Goal: Complete application form

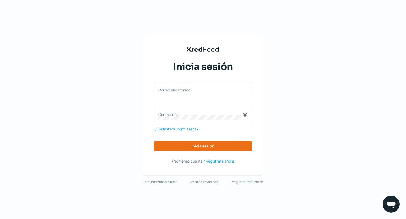
click at [163, 7] on div "KredFeed's Black Logo Inicia sesión Correo electrónico Contraseña ¿Olvidaste tu…" at bounding box center [203, 109] width 406 height 219
click at [209, 93] on input "Correo electrónico" at bounding box center [202, 93] width 89 height 5
type input "[EMAIL_ADDRESS][PERSON_NAME][DOMAIN_NAME]"
click at [207, 114] on label "Contraseña" at bounding box center [200, 114] width 84 height 5
click at [247, 117] on icon at bounding box center [244, 114] width 5 height 5
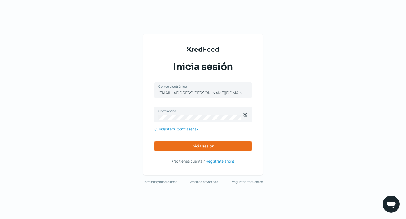
click at [236, 142] on button "Inicia sesión" at bounding box center [203, 146] width 98 height 11
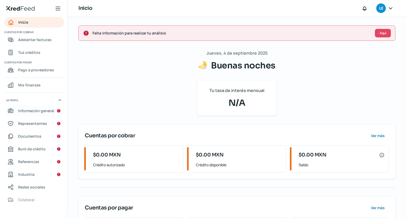
click at [43, 107] on link "Información general" at bounding box center [34, 111] width 60 height 11
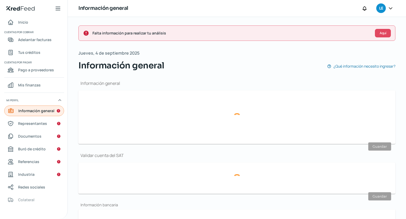
type input "[EMAIL_ADDRESS][PERSON_NAME][DOMAIN_NAME]"
type input "55 - 2331 - 0915"
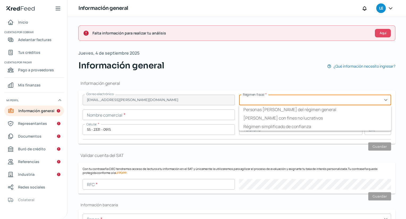
click at [271, 103] on input "text" at bounding box center [315, 100] width 152 height 11
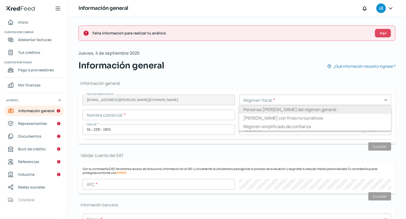
click at [272, 108] on li "Personas [PERSON_NAME] del régimen general" at bounding box center [315, 109] width 152 height 8
type input "Personas [PERSON_NAME] del régimen general"
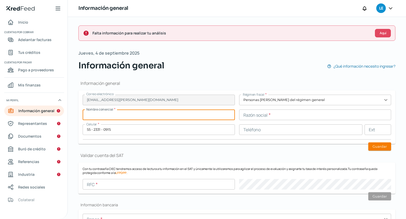
click at [218, 116] on input "text" at bounding box center [159, 115] width 152 height 11
type input "MAKORA"
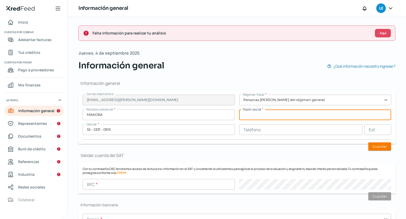
click at [255, 112] on input "text" at bounding box center [315, 115] width 152 height 11
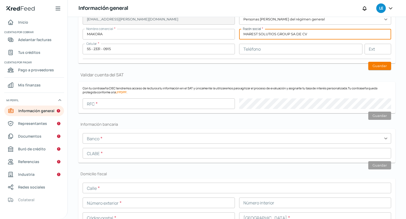
scroll to position [82, 0]
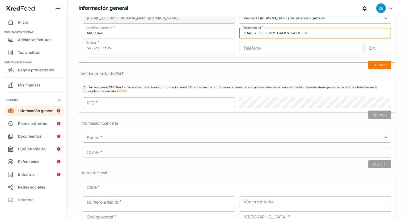
type input "MAREST SOLUTIOS GROUP SA DE CV"
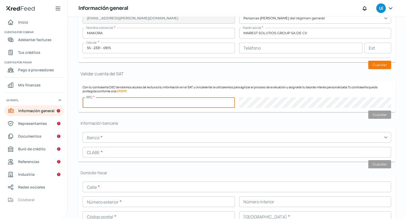
click at [168, 101] on input "text" at bounding box center [159, 102] width 152 height 11
paste input "MSG150515CS8"
type input "MSG150515CS8"
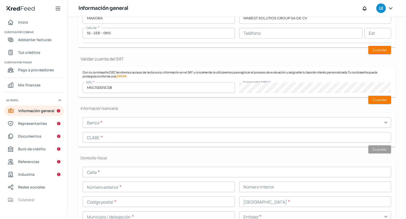
scroll to position [99, 0]
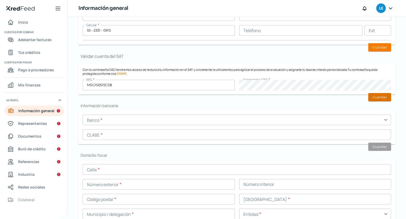
click at [384, 98] on button "Guardar" at bounding box center [379, 97] width 23 height 8
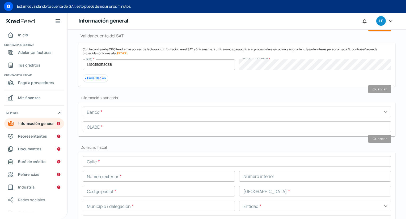
scroll to position [133, 0]
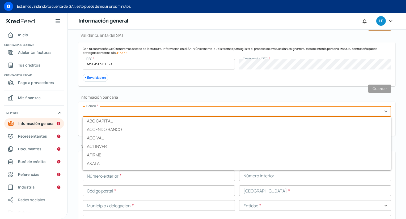
click at [139, 111] on input "text" at bounding box center [237, 111] width 308 height 11
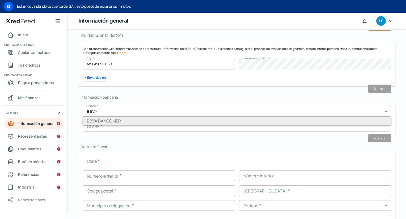
click at [137, 120] on li "BBVA BANCOMER" at bounding box center [237, 121] width 308 height 8
type input "BBVA BANCOMER"
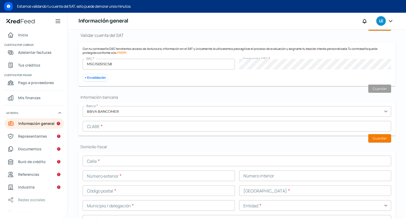
click at [136, 126] on input "text" at bounding box center [237, 126] width 308 height 11
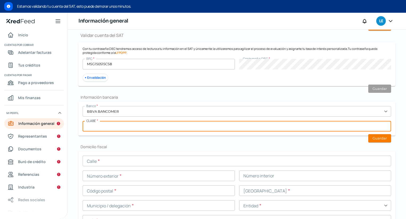
paste input "012180001197164083"
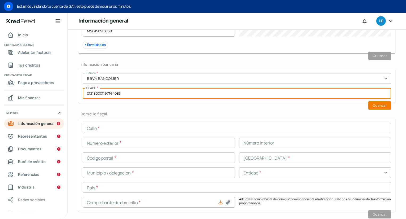
scroll to position [171, 0]
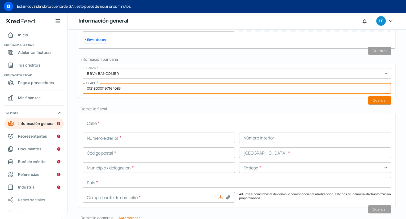
type input "012180001197164083"
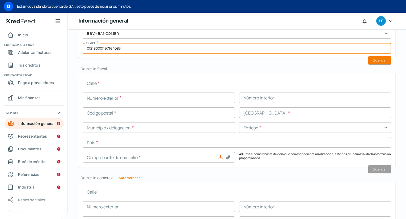
scroll to position [212, 0]
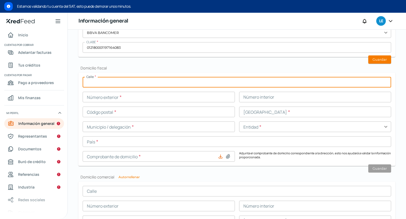
click at [171, 84] on input "text" at bounding box center [237, 82] width 308 height 11
type input "[PERSON_NAME]"
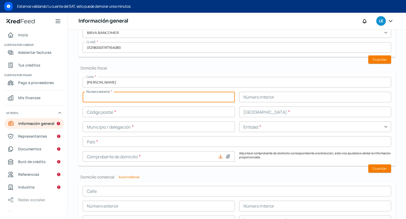
click at [136, 100] on input "text" at bounding box center [159, 97] width 152 height 11
type input "213"
click at [101, 112] on input "text" at bounding box center [159, 112] width 152 height 11
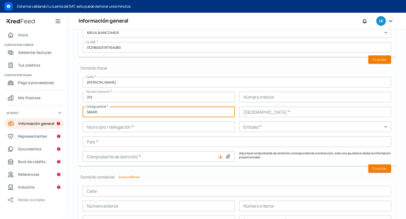
type input "56600"
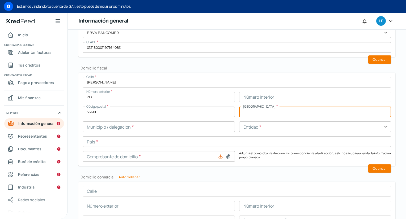
click at [254, 110] on input "text" at bounding box center [315, 112] width 152 height 11
type input "INDUSTRIAL CHALCO"
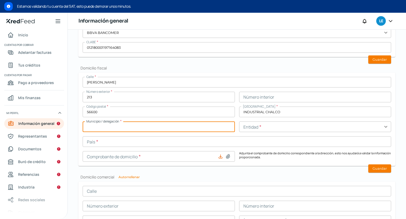
click at [192, 127] on input "text" at bounding box center [159, 127] width 152 height 11
type input "[PERSON_NAME]"
click at [261, 122] on input "text" at bounding box center [315, 127] width 152 height 11
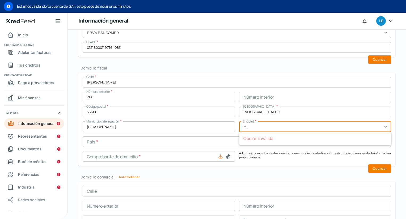
type input "M"
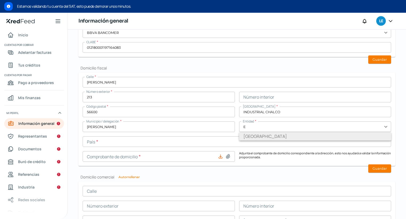
click at [261, 135] on li "[GEOGRAPHIC_DATA]" at bounding box center [315, 136] width 152 height 8
type input "[GEOGRAPHIC_DATA]"
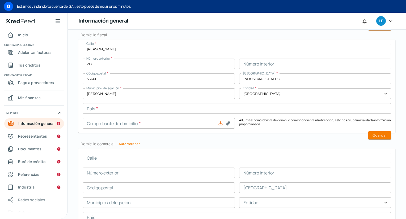
scroll to position [246, 0]
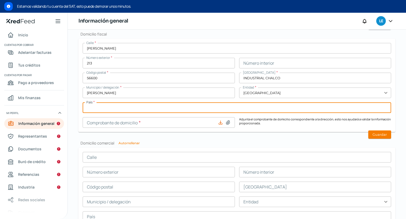
click at [184, 111] on input "text" at bounding box center [237, 107] width 308 height 11
type input "[GEOGRAPHIC_DATA]"
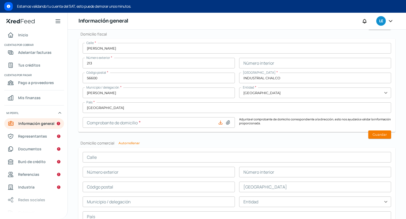
click at [225, 124] on icon at bounding box center [227, 122] width 5 height 5
type input "C:\fakepath\Comprobante de dom Marest [DATE].pdf"
type input "Comprobante de dom Marest [DATE].pdf"
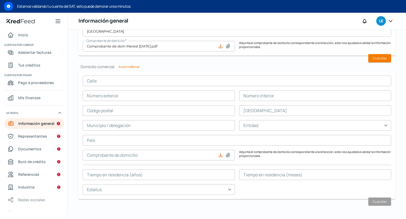
scroll to position [323, 0]
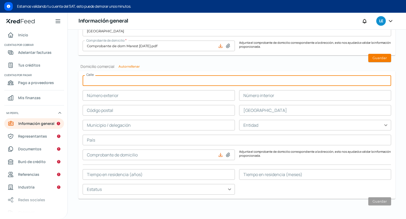
click at [162, 83] on input "text" at bounding box center [237, 80] width 308 height 11
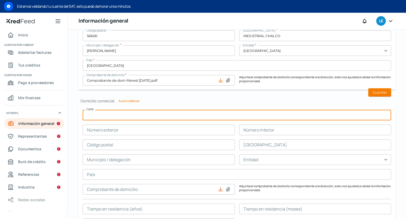
scroll to position [288, 0]
type input "[PERSON_NAME]"
click at [157, 130] on input "text" at bounding box center [159, 130] width 152 height 11
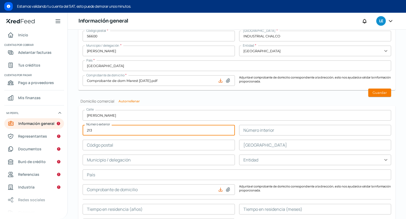
scroll to position [323, 0]
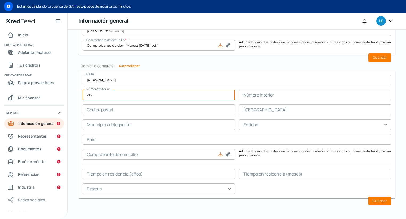
type input "213"
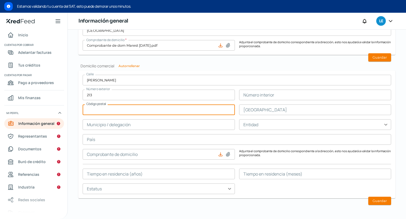
click at [151, 105] on input "text" at bounding box center [159, 110] width 152 height 11
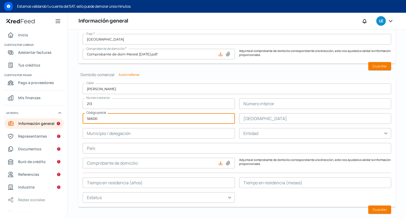
type input "56600"
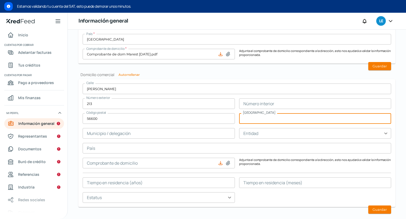
click at [245, 115] on input "text" at bounding box center [315, 118] width 152 height 11
type input "INDUSTRIAL CHALCO"
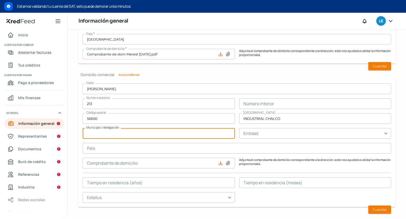
click at [190, 136] on input "text" at bounding box center [159, 133] width 152 height 11
type input "CHALCO"
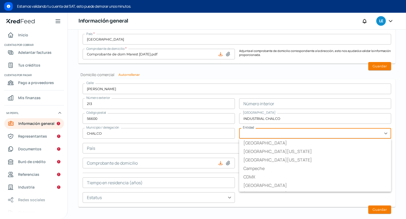
click at [246, 130] on input "text" at bounding box center [315, 133] width 152 height 11
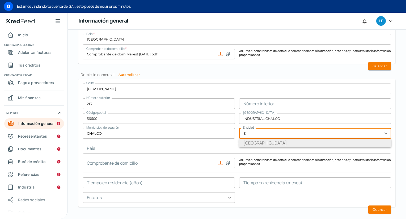
click at [249, 141] on li "[GEOGRAPHIC_DATA]" at bounding box center [315, 143] width 152 height 8
type input "[GEOGRAPHIC_DATA]"
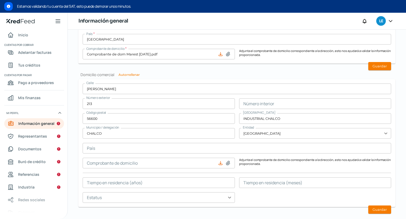
click at [225, 164] on icon at bounding box center [227, 163] width 5 height 5
type input "C:\fakepath\Comprobante de dom Marest [DATE].pdf"
type input "Comprobante de dom Marest [DATE].pdf"
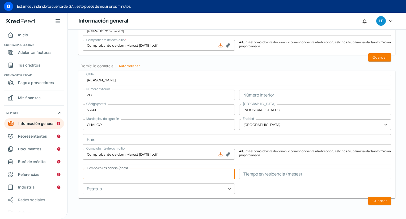
click at [151, 173] on input "text" at bounding box center [159, 174] width 152 height 11
type input "5"
click at [150, 187] on input "text" at bounding box center [159, 189] width 152 height 11
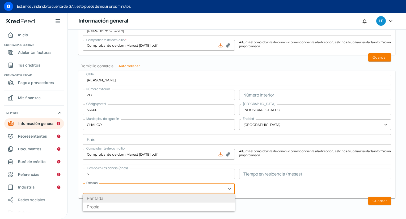
click at [149, 195] on li "Rentada" at bounding box center [159, 198] width 152 height 8
type input "Rentada"
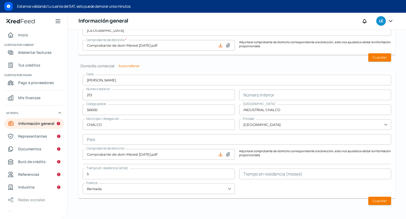
click at [259, 170] on input "text" at bounding box center [315, 174] width 152 height 11
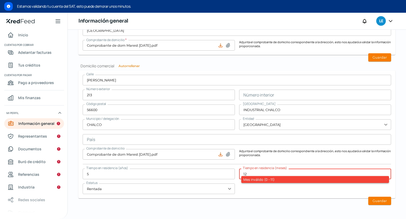
click at [264, 187] on div "[STREET_ADDRESS][PERSON_NAME] Número interior Código postal 56600 [GEOGRAPHIC_D…" at bounding box center [237, 134] width 308 height 119
click at [260, 170] on input "12" at bounding box center [315, 174] width 152 height 11
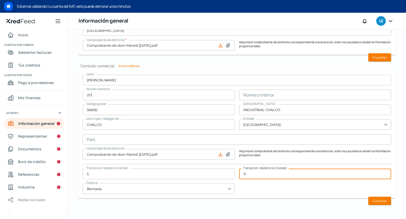
type input "11"
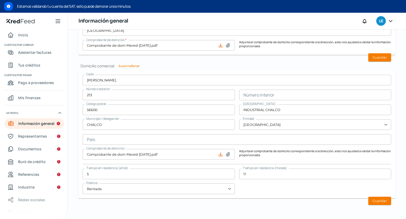
click at [262, 187] on div "[STREET_ADDRESS][PERSON_NAME] Número interior Código postal 56600 [GEOGRAPHIC_D…" at bounding box center [237, 134] width 308 height 119
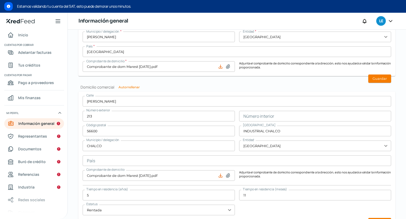
scroll to position [301, 0]
click at [382, 78] on button "Guardar" at bounding box center [379, 79] width 23 height 8
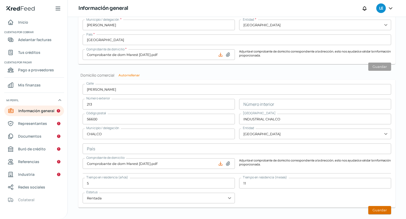
click at [373, 208] on button "Guardar" at bounding box center [379, 210] width 23 height 8
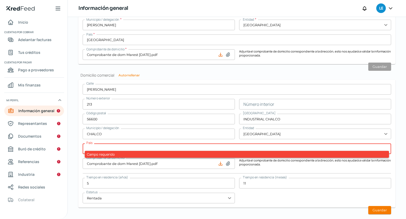
click at [278, 149] on input "text" at bounding box center [237, 149] width 308 height 11
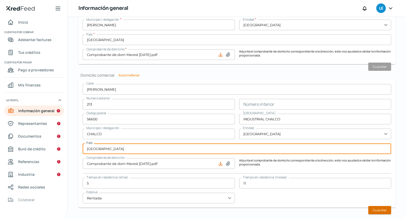
type input "[GEOGRAPHIC_DATA]"
click at [371, 209] on button "Guardar" at bounding box center [379, 210] width 23 height 8
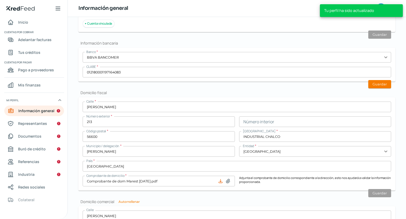
scroll to position [174, 0]
click at [383, 87] on button "Guardar" at bounding box center [379, 85] width 23 height 8
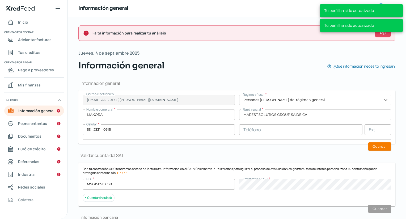
scroll to position [0, 0]
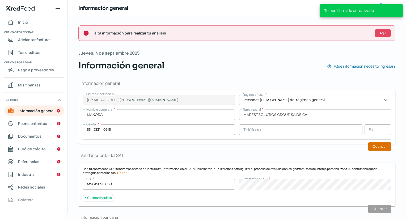
click at [372, 148] on button "Guardar" at bounding box center [379, 147] width 23 height 8
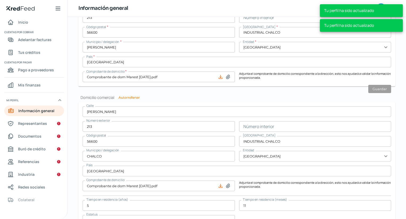
scroll to position [295, 0]
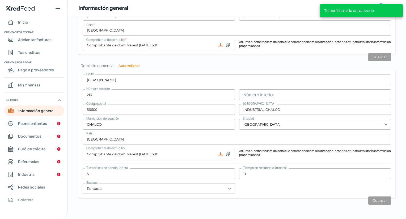
click at [24, 122] on span "Representantes" at bounding box center [32, 123] width 29 height 7
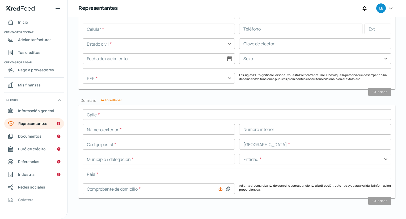
scroll to position [0, 2]
click at [29, 136] on span "Documentos" at bounding box center [29, 136] width 23 height 7
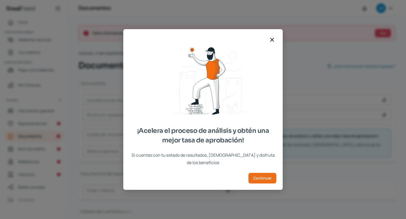
click at [268, 184] on div "¡Acelera el proceso de análisis y obtén una mejor tasa de aprobación! Si cuenta…" at bounding box center [202, 113] width 159 height 154
click at [269, 180] on span "Continuar" at bounding box center [262, 179] width 18 height 4
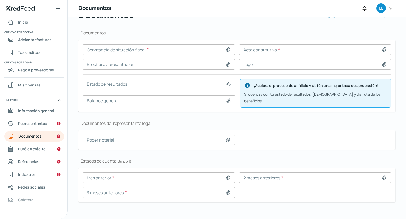
scroll to position [0, 2]
click at [42, 145] on link "Buró de crédito" at bounding box center [34, 149] width 60 height 11
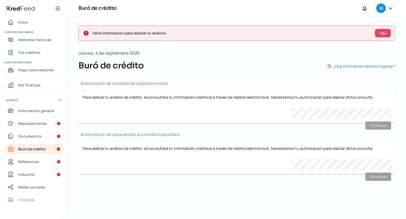
scroll to position [0, 2]
click at [41, 121] on span "Representantes" at bounding box center [32, 123] width 29 height 7
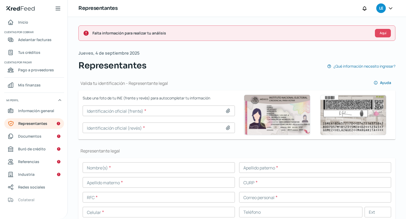
click at [225, 109] on icon at bounding box center [227, 110] width 5 height 5
click at [227, 110] on icon at bounding box center [228, 111] width 4 height 4
type input "C:\fakepath\2.0.-[PERSON_NAME].pdf"
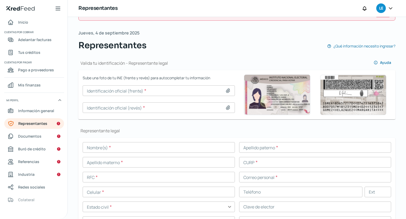
scroll to position [22, 0]
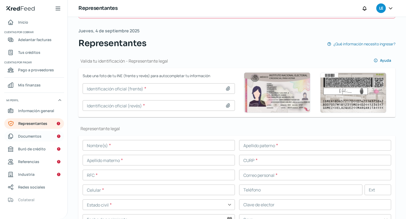
click at [34, 137] on span "Documentos" at bounding box center [29, 136] width 23 height 7
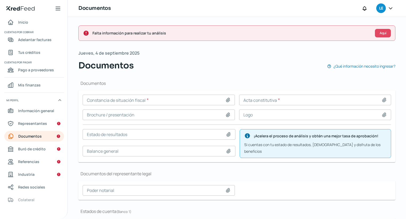
click at [226, 99] on icon at bounding box center [228, 100] width 4 height 4
type input "C:\fakepath\CONSTANCIA SITUACIÓN FISCAL AGOSTO MAREST.pdf"
type input "CONSTANCIA SITUACIÓN FISCAL AGOSTO MAREST.pdf"
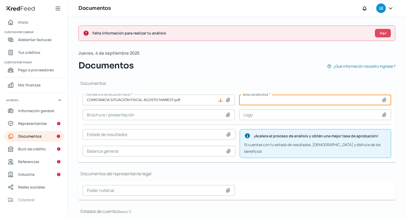
click at [255, 101] on input at bounding box center [315, 100] width 152 height 11
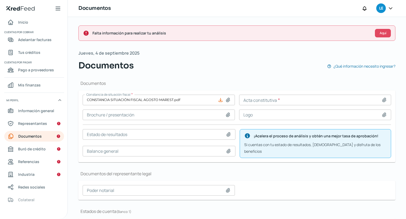
type input "C:\fakepath\1. Acta Constitutiva de la empresa. Escrituta Marest con RPP.pdf"
type input "1. Acta Constitutiva de la empresa. Escrituta Marest con RPP.pdf"
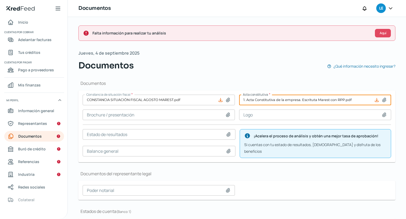
scroll to position [50, 0]
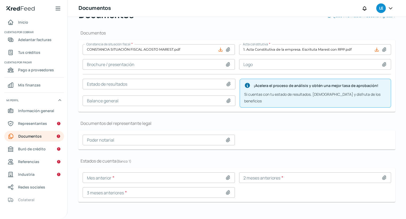
click at [281, 113] on div "Documentos Constancia de situación fiscal * CONSTANCIA SITUACIÓN FISCAL AGOSTO …" at bounding box center [236, 119] width 317 height 194
click at [227, 84] on icon at bounding box center [228, 83] width 5 height 5
type input "C:\fakepath\07 EEFF [DATE] MAREST.pdf"
type input "07 EEFF [DATE] MAREST.pdf"
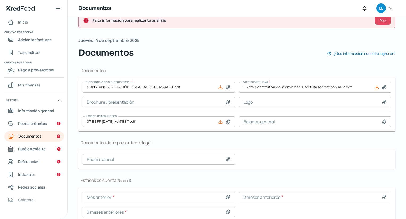
scroll to position [11, 0]
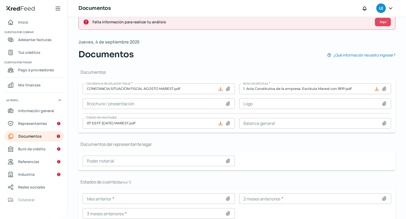
click at [382, 122] on icon at bounding box center [384, 123] width 4 height 4
type input "C:\fakepath\07 EEFF [DATE] MAREST.pdf"
type input "07 EEFF [DATE] MAREST.pdf"
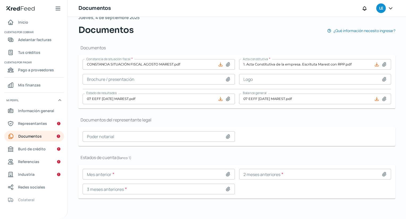
click at [261, 122] on div "Documentos del representante legal Poder notarial" at bounding box center [236, 131] width 317 height 29
click at [225, 136] on icon at bounding box center [227, 136] width 5 height 5
type input "C:\fakepath\1. Acta Constitutiva de la empresa. Escrituta Marest con RPP.pdf"
type input "1. Acta Constitutiva de la empresa. Escrituta Marest con RPP.pdf"
click at [225, 174] on icon at bounding box center [227, 174] width 5 height 5
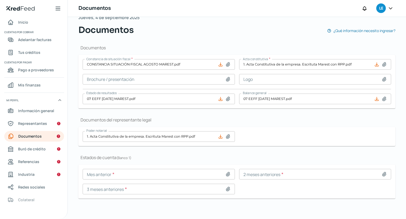
type input "C:\fakepath\07 Marest Afirme julio.pdf"
type input "07 Marest Afirme julio.pdf"
click at [381, 175] on icon at bounding box center [383, 174] width 5 height 5
type input "C:\fakepath\06 Marest Afirme junio.pdf"
type input "06 Marest Afirme junio.pdf"
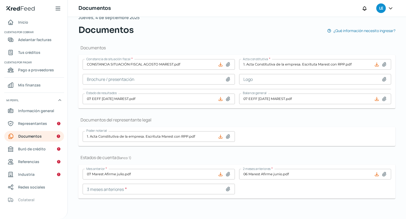
click at [225, 188] on icon at bounding box center [227, 189] width 5 height 5
type input "C:\fakepath\05 Marest Afirme mayo.pdf"
type input "05 Marest Afirme mayo.pdf"
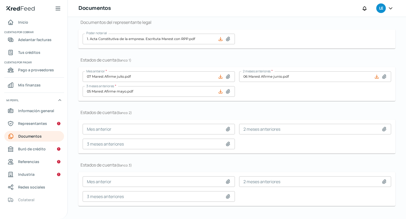
scroll to position [118, 0]
click at [225, 129] on icon at bounding box center [227, 129] width 5 height 5
type input "C:\fakepath\07 Marest BBVA julio.pdf"
type input "07 Marest BBVA julio.pdf"
click at [381, 128] on icon at bounding box center [383, 129] width 5 height 5
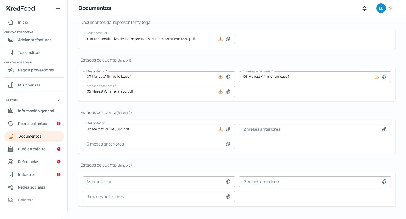
type input "C:\fakepath\06 Marest BBVA junio.pdf"
type input "06 Marest BBVA junio.pdf"
click at [225, 144] on icon at bounding box center [227, 143] width 5 height 5
type input "C:\fakepath\05 Marest BBVA mayo.pdf"
type input "05 Marest BBVA mayo.pdf"
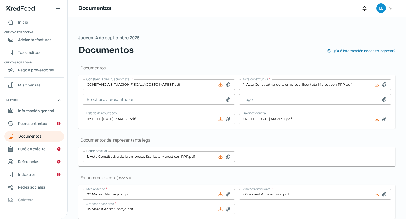
scroll to position [125, 0]
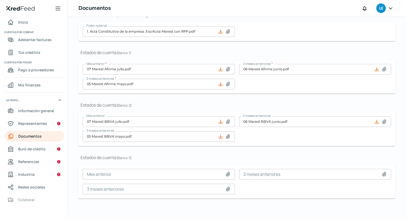
click at [269, 186] on div "Mes anterior 2 meses anteriores 3 meses anteriores" at bounding box center [237, 181] width 308 height 25
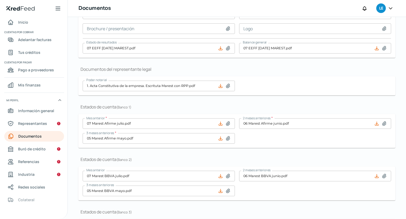
scroll to position [64, 0]
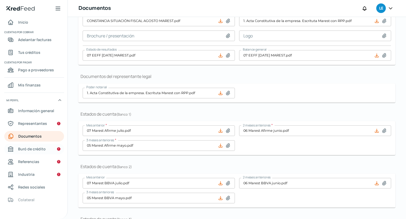
click at [45, 147] on link "Buró de crédito" at bounding box center [34, 149] width 60 height 11
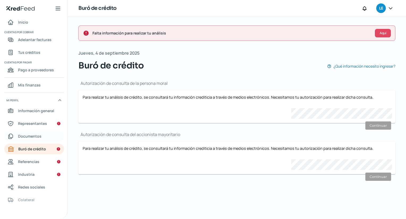
click at [41, 133] on link "Documentos" at bounding box center [34, 136] width 60 height 11
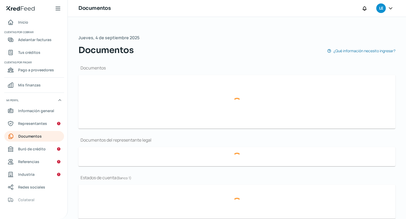
type input "CONSTANCIA SITUACIÓN FISCAL AGOSTO MAREST.pdf"
type input "07 EEFF [DATE] MAREST.pdf"
type input "1. Acta Constitutiva de la empresa. Escrituta Marest con RPP.pdf"
type input "07 Marest Afirme julio.pdf"
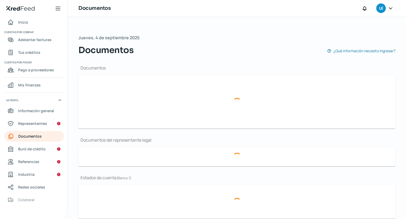
type input "06 Marest Afirme junio.pdf"
type input "05 Marest Afirme mayo.pdf"
type input "07 Marest BBVA julio.pdf"
type input "06 Marest BBVA junio.pdf"
type input "05 Marest BBVA mayo.pdf"
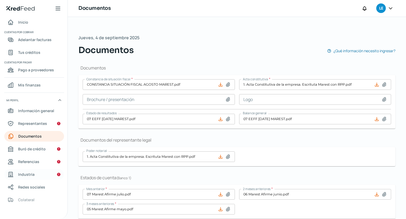
click at [42, 174] on link "Industria" at bounding box center [34, 174] width 60 height 11
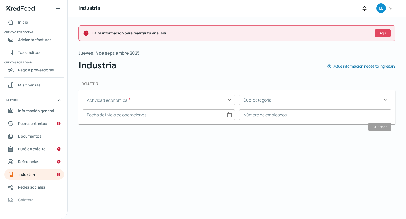
click at [226, 102] on input "text" at bounding box center [159, 100] width 152 height 11
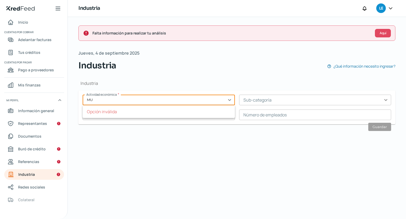
type input "M"
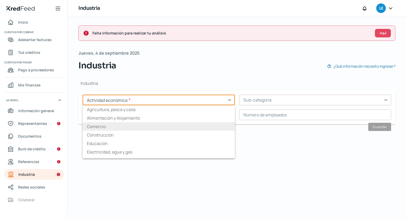
click at [190, 126] on li "Comercio" at bounding box center [159, 126] width 152 height 8
type input "Comercio"
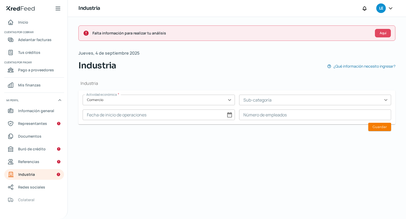
click at [282, 98] on input "text" at bounding box center [315, 100] width 152 height 11
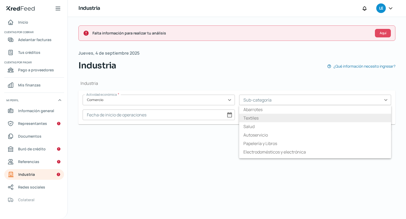
click at [274, 119] on li "Textiles" at bounding box center [315, 118] width 152 height 8
type input "Textiles"
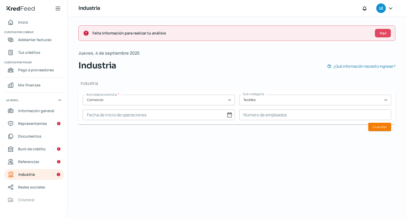
click at [229, 115] on input at bounding box center [159, 115] width 152 height 11
select select "8"
select select "2025"
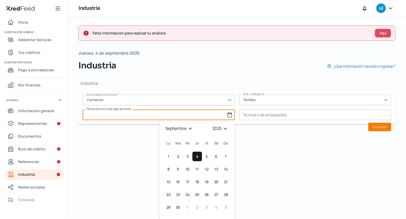
click at [261, 136] on div "Industria Actividad económica * Comercio expand_more Sub-categoría Textiles exp…" at bounding box center [236, 104] width 317 height 65
click at [227, 115] on input at bounding box center [159, 115] width 152 height 11
select select "8"
select select "2025"
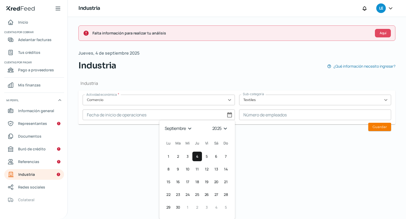
click at [189, 130] on select "enero febrero marzo [PERSON_NAME] [PERSON_NAME] septiembre octubre noviembre di…" at bounding box center [179, 129] width 31 height 8
select select "4"
click at [164, 125] on select "enero febrero marzo [PERSON_NAME] [PERSON_NAME] septiembre octubre noviembre di…" at bounding box center [179, 129] width 31 height 8
click at [196, 182] on span "15" at bounding box center [196, 182] width 3 height 6
type input "[DATE]"
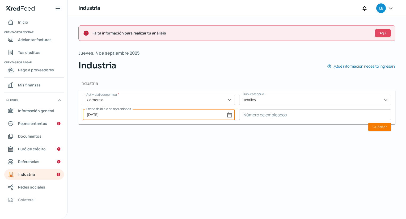
click at [227, 115] on input "[DATE]" at bounding box center [159, 115] width 152 height 11
select select "4"
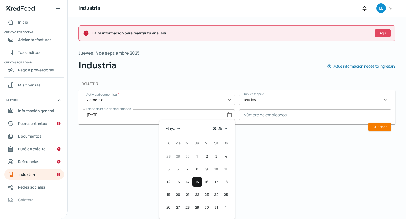
click at [223, 127] on select "1925 1926 1927 1928 1929 1930 1931 1932 1933 1934 1935 1936 1937 1938 1939 1940…" at bounding box center [221, 129] width 19 height 8
select select "2015"
click at [212, 125] on select "1925 1926 1927 1928 1929 1930 1931 1932 1933 1934 1935 1936 1937 1938 1939 1940…" at bounding box center [221, 129] width 19 height 8
click at [205, 184] on span "15" at bounding box center [206, 182] width 3 height 6
type input "[DATE]"
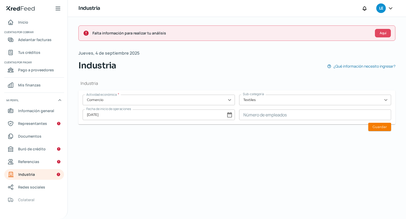
click at [285, 117] on input at bounding box center [315, 115] width 152 height 11
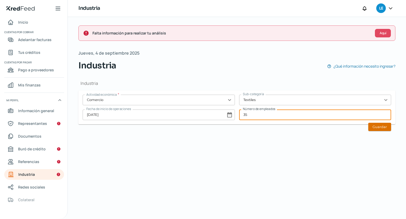
click at [377, 125] on button "Guardar" at bounding box center [379, 127] width 23 height 8
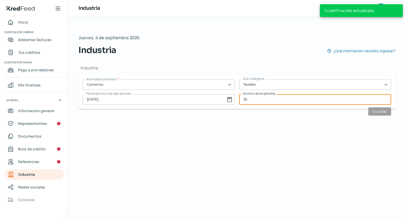
click at [349, 99] on input "35" at bounding box center [315, 99] width 152 height 11
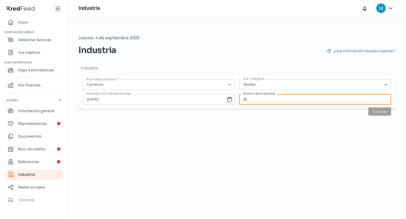
type input "3"
type input "42"
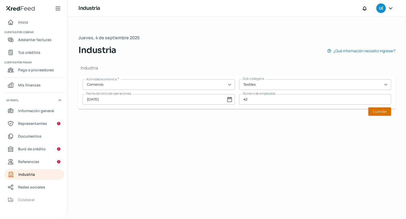
click at [377, 111] on button "Guardar" at bounding box center [379, 112] width 23 height 8
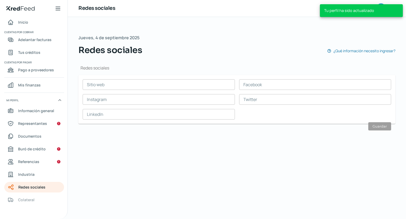
scroll to position [0, 2]
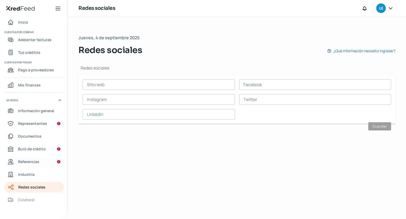
click at [42, 162] on link "Referencias" at bounding box center [34, 162] width 60 height 11
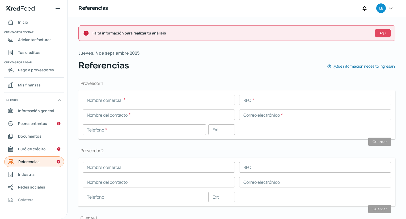
scroll to position [0, 2]
click at [38, 149] on span "Buró de crédito" at bounding box center [32, 149] width 28 height 7
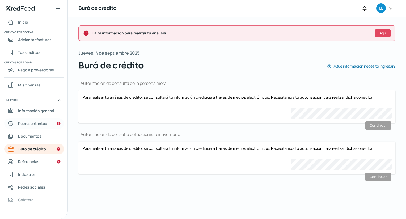
click at [36, 123] on span "Representantes" at bounding box center [32, 123] width 29 height 7
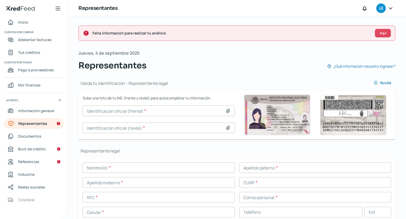
scroll to position [20, 0]
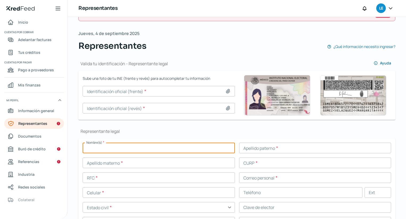
click at [206, 148] on input "text" at bounding box center [159, 148] width 152 height 11
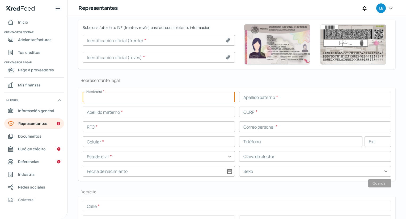
scroll to position [71, 0]
type input "[PERSON_NAME]"
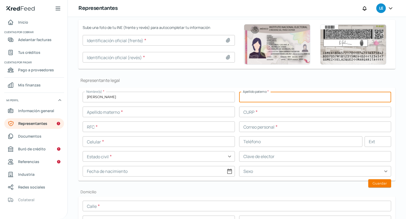
click at [304, 97] on input "text" at bounding box center [315, 97] width 152 height 11
type input "[PERSON_NAME]"
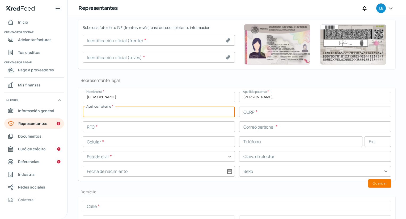
click at [222, 112] on input "text" at bounding box center [159, 112] width 152 height 11
type input "[PERSON_NAME]"
click at [165, 131] on input "text" at bounding box center [159, 127] width 152 height 11
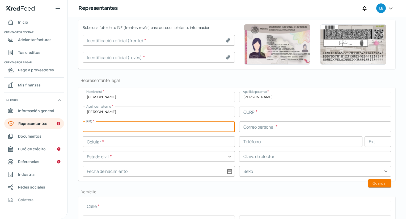
paste input "RAGM880314B60"
type input "RAGM880314B60"
click at [263, 110] on input "text" at bounding box center [315, 112] width 152 height 11
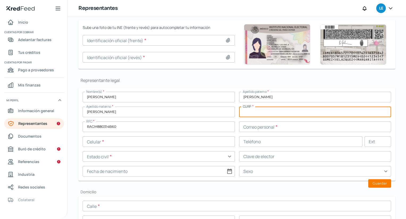
paste input "RAGM880314HDFMRR02"
click at [263, 110] on input "RAGM880314HDFMRR02" at bounding box center [315, 112] width 152 height 11
type input "RAGM880314HDFMRR02"
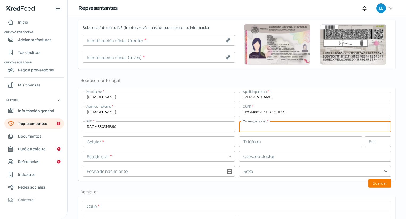
click at [265, 126] on input "text" at bounding box center [315, 127] width 152 height 11
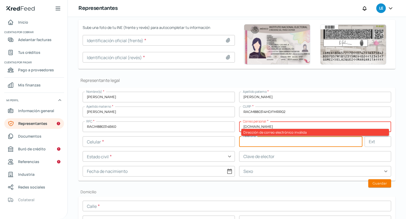
click at [268, 143] on input "text" at bounding box center [300, 141] width 123 height 11
click at [273, 126] on input "[DOMAIN_NAME]" at bounding box center [315, 127] width 152 height 11
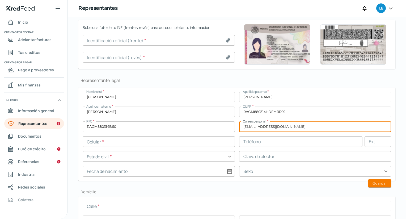
type input "[EMAIL_ADDRESS][DOMAIN_NAME]"
click at [203, 142] on input "text" at bounding box center [159, 141] width 152 height 11
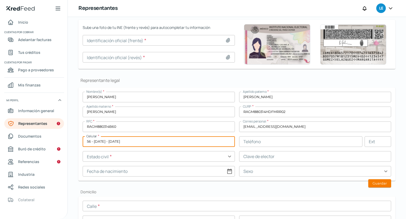
type input "56 - [DATE] - [DATE]"
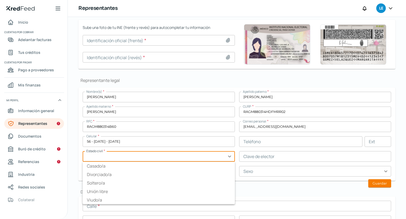
click at [174, 159] on input "text" at bounding box center [159, 156] width 152 height 11
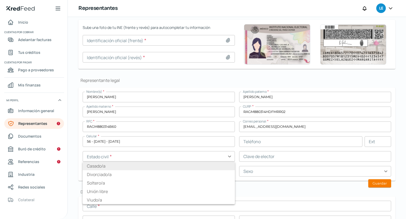
click at [174, 166] on li "Casado/a" at bounding box center [159, 166] width 152 height 8
type input "Casado/a"
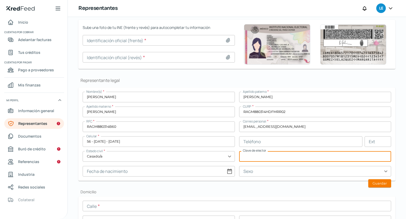
click at [250, 155] on input "text" at bounding box center [315, 156] width 152 height 11
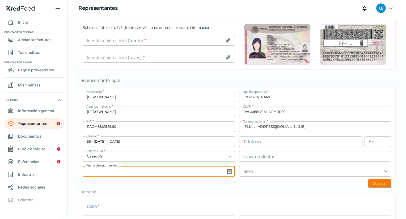
click at [229, 169] on input at bounding box center [159, 171] width 152 height 11
select select "8"
select select "2025"
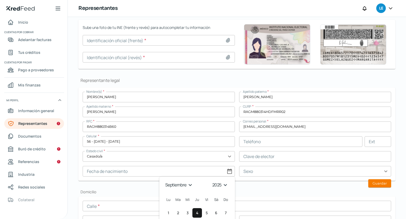
click at [207, 149] on div "Nombre(s) * [PERSON_NAME] paterno * [PERSON_NAME] materno * [PERSON_NAME] * RAG…" at bounding box center [237, 134] width 308 height 85
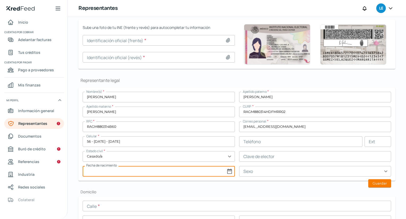
click at [227, 169] on input at bounding box center [159, 171] width 152 height 11
select select "8"
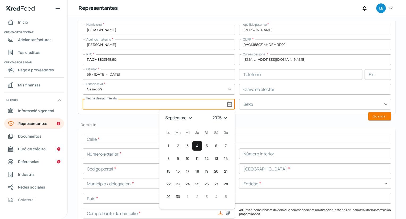
scroll to position [138, 0]
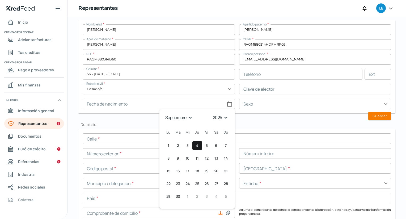
click at [224, 118] on select "1925 1926 1927 1928 1929 1930 1931 1932 1933 1934 1935 1936 1937 1938 1939 1940…" at bounding box center [221, 118] width 19 height 8
select select "1988"
click at [212, 114] on select "1925 1926 1927 1928 1929 1930 1931 1932 1933 1934 1935 1936 1937 1938 1939 1940…" at bounding box center [221, 118] width 19 height 8
click at [187, 118] on select "enero febrero marzo [PERSON_NAME] [PERSON_NAME] septiembre octubre noviembre di…" at bounding box center [179, 118] width 31 height 8
select select "2"
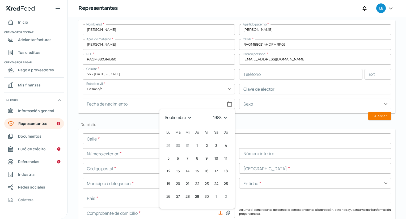
click at [164, 114] on select "enero febrero marzo [PERSON_NAME] [PERSON_NAME] septiembre octubre noviembre di…" at bounding box center [179, 118] width 31 height 8
click at [168, 170] on span "14" at bounding box center [167, 171] width 3 height 6
type input "[DATE]"
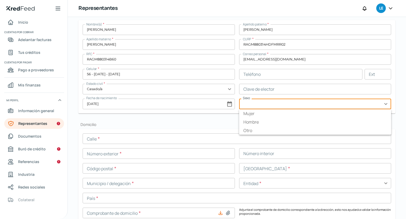
click at [268, 99] on input "text" at bounding box center [315, 104] width 152 height 11
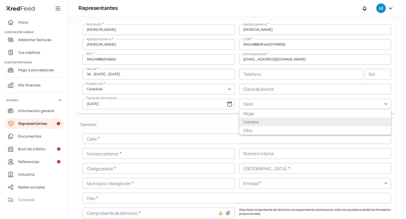
click at [266, 120] on li "Hombre" at bounding box center [315, 122] width 152 height 8
type input "Hombre"
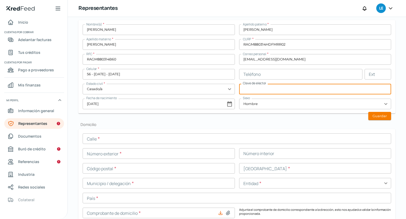
click at [271, 89] on input "text" at bounding box center [315, 89] width 152 height 11
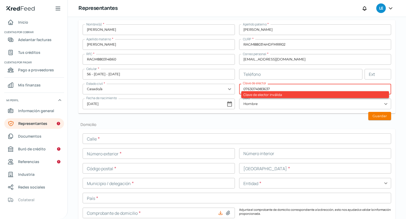
click at [300, 73] on input "text" at bounding box center [300, 74] width 123 height 11
click at [296, 89] on input "0763074983637" at bounding box center [315, 89] width 152 height 11
type input "0"
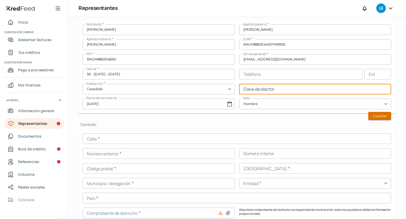
click at [370, 113] on button "Guardar" at bounding box center [379, 116] width 23 height 8
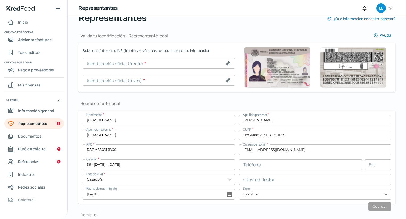
scroll to position [47, 0]
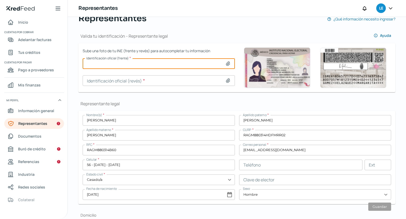
click at [227, 66] on input at bounding box center [159, 63] width 152 height 11
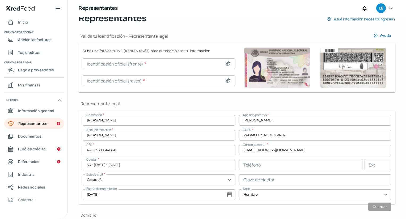
type input "C:\fakepath\[PERSON_NAME] FRENTE.jpg"
type input "[PERSON_NAME] FRENTE.jpg"
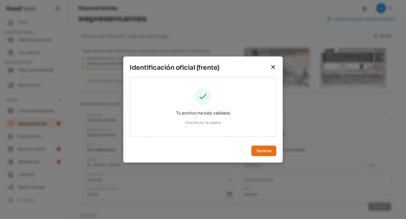
type input "RAGM880314HDFMRR10"
type input "RMGRMR88031409H800"
click at [265, 149] on span "Terminar" at bounding box center [263, 151] width 15 height 4
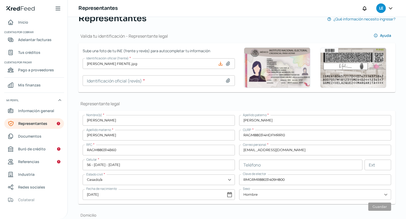
click at [227, 82] on icon at bounding box center [227, 80] width 5 height 5
type input "C:\fakepath\[PERSON_NAME].jpg"
type input "[PERSON_NAME].jpg"
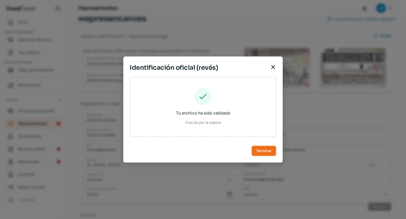
click at [262, 149] on span "Terminar" at bounding box center [263, 151] width 15 height 4
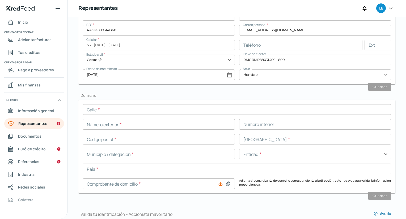
scroll to position [167, 0]
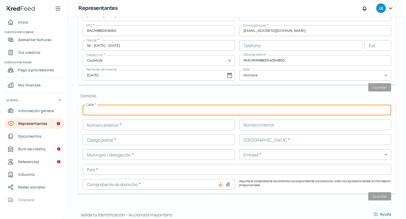
click at [100, 112] on input "text" at bounding box center [237, 110] width 308 height 11
type input "RET PLAN DE BARRANCAS"
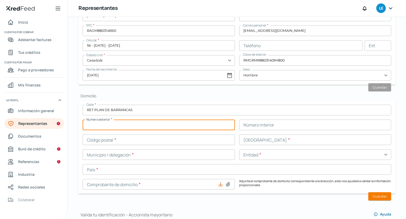
click at [108, 122] on input "text" at bounding box center [159, 125] width 152 height 11
type input "84"
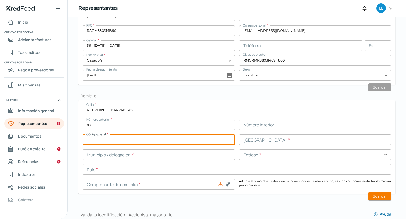
click at [167, 140] on input "text" at bounding box center [159, 140] width 152 height 11
type input "11950"
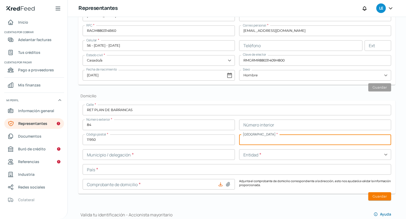
click at [254, 144] on input "text" at bounding box center [315, 140] width 152 height 11
type input "[PERSON_NAME][GEOGRAPHIC_DATA]"
click at [161, 154] on input "text" at bounding box center [159, 154] width 152 height 11
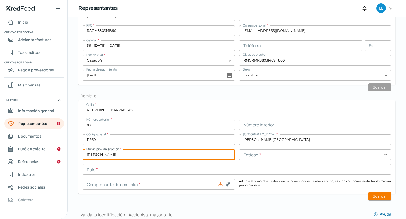
type input "[PERSON_NAME]"
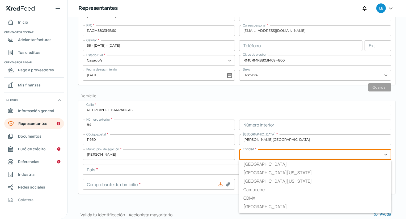
click at [284, 153] on input "text" at bounding box center [315, 154] width 152 height 11
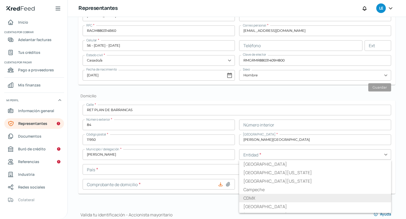
click at [272, 200] on li "CDMX" at bounding box center [315, 198] width 152 height 8
type input "CDMX"
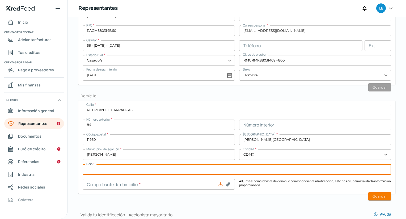
click at [239, 170] on input "text" at bounding box center [237, 169] width 308 height 11
type input "[GEOGRAPHIC_DATA]"
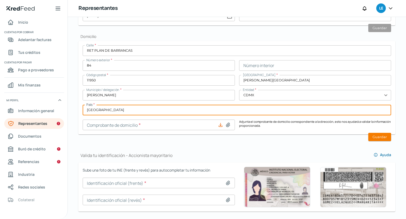
scroll to position [227, 0]
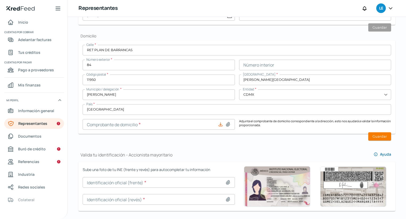
click at [225, 125] on icon at bounding box center [227, 124] width 5 height 5
type input "C:\fakepath\Comprobante Marin1.pdf"
type input "Comprobante Marin1.pdf"
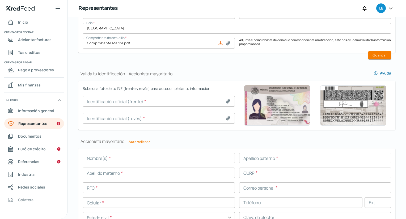
scroll to position [308, 0]
click at [382, 54] on button "Guardar" at bounding box center [379, 55] width 23 height 8
click at [141, 141] on button "Autorrellenar" at bounding box center [138, 141] width 21 height 3
type input "[PERSON_NAME]"
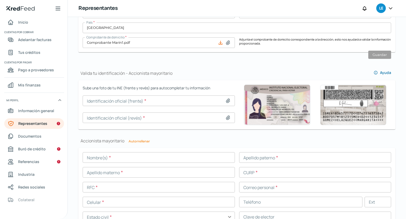
type input "[PERSON_NAME]"
type input "RAGM880314HDFMRR10"
type input "RAGM880314B60"
type input "[EMAIL_ADDRESS][DOMAIN_NAME]"
type input "56 - [DATE] - [DATE]"
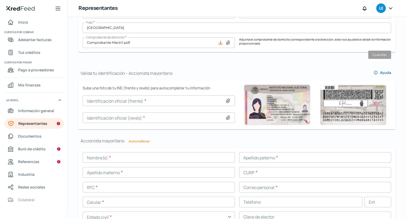
type input "Casado/a"
type input "RMGRMR88031409H800"
type input "[DATE]"
type input "Hombre"
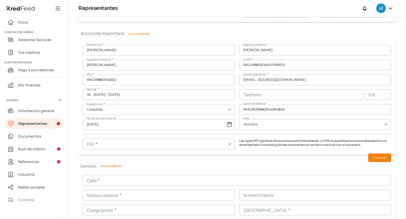
scroll to position [416, 0]
click at [373, 157] on button "Guardar" at bounding box center [379, 157] width 23 height 8
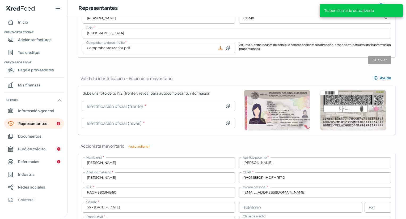
scroll to position [303, 0]
click at [225, 104] on icon at bounding box center [227, 106] width 5 height 5
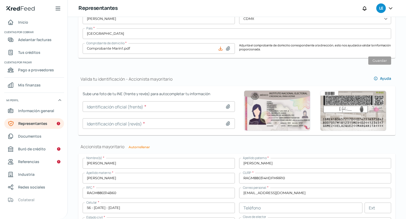
type input "C:\fakepath\[PERSON_NAME] FRENTE.jpg"
type input "[PERSON_NAME] FRENTE.jpg"
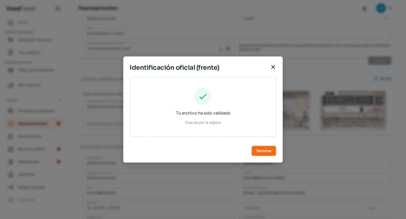
click at [263, 154] on button "Terminar" at bounding box center [263, 151] width 25 height 11
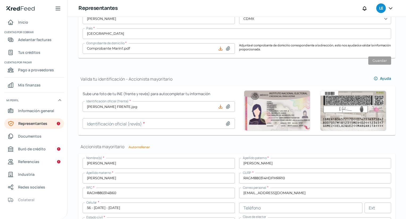
click at [226, 122] on icon at bounding box center [228, 124] width 4 height 4
type input "C:\fakepath\[PERSON_NAME].jpg"
type input "[PERSON_NAME].jpg"
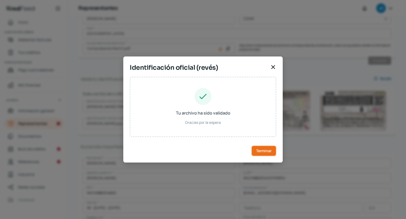
click at [262, 150] on span "Terminar" at bounding box center [263, 151] width 15 height 4
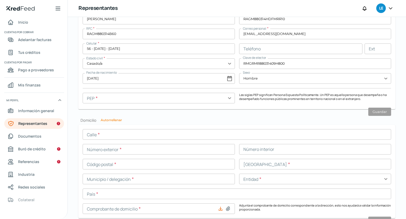
scroll to position [462, 0]
click at [118, 121] on button "Autorrellenar" at bounding box center [111, 119] width 21 height 3
type input "RET PLAN DE BARRANCAS"
type input "84"
type input "11950"
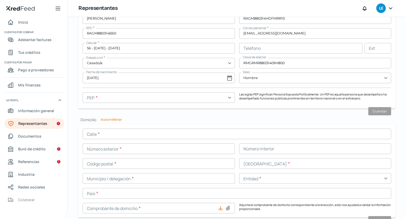
type input "[PERSON_NAME][GEOGRAPHIC_DATA]"
type input "[PERSON_NAME]"
type input "CDMX"
type input "[GEOGRAPHIC_DATA]"
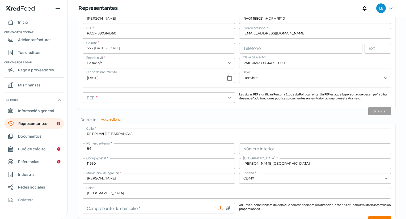
scroll to position [482, 0]
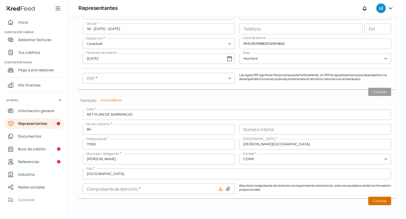
click at [387, 201] on button "Guardar" at bounding box center [379, 201] width 23 height 8
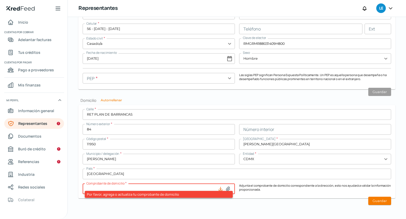
click at [227, 187] on icon at bounding box center [228, 189] width 4 height 4
type input "C:\fakepath\Comprobante Marin1.pdf"
type input "Comprobante Marin1.pdf"
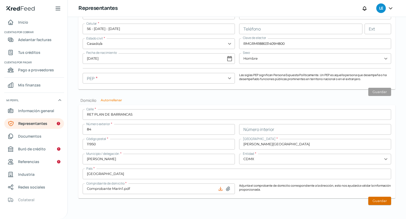
click at [377, 201] on button "Guardar" at bounding box center [379, 201] width 23 height 8
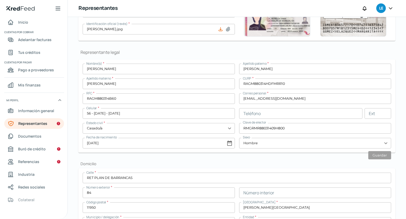
scroll to position [0, 0]
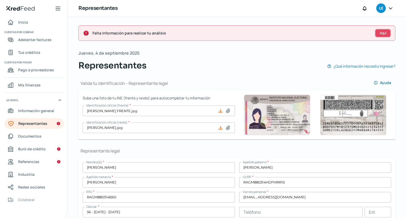
click at [384, 34] on span "Aquí" at bounding box center [382, 33] width 7 height 3
click at [33, 145] on link "Buró de crédito" at bounding box center [34, 149] width 60 height 11
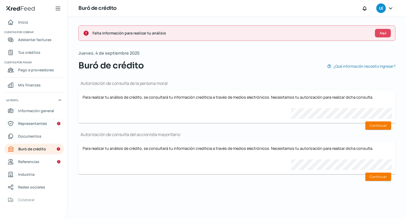
click at [46, 123] on span "Representantes" at bounding box center [32, 123] width 29 height 7
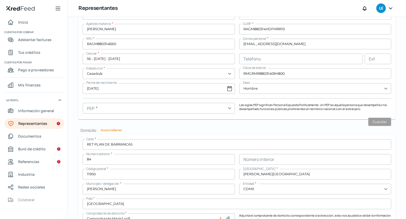
scroll to position [452, 0]
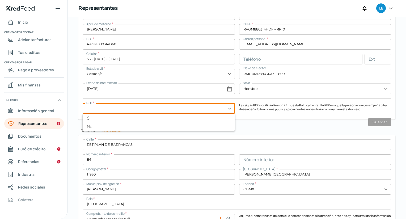
click at [192, 111] on input "text" at bounding box center [159, 108] width 152 height 11
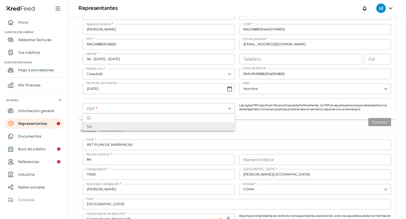
click at [189, 125] on li "No" at bounding box center [159, 126] width 152 height 8
type input "No"
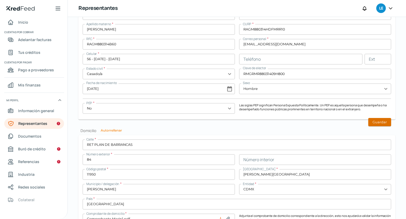
click at [379, 122] on button "Guardar" at bounding box center [379, 122] width 23 height 8
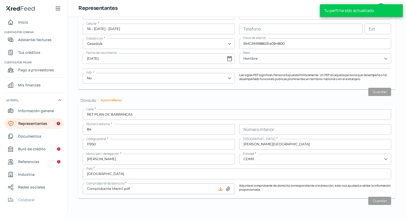
scroll to position [466, 0]
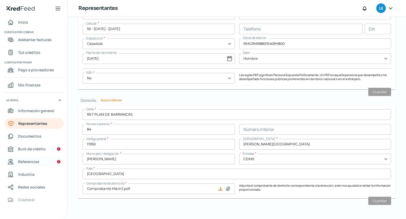
click at [33, 161] on span "Referencias" at bounding box center [28, 161] width 21 height 7
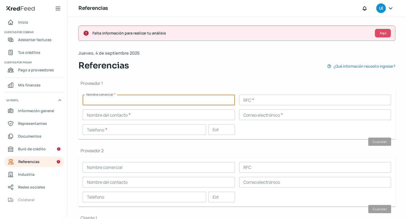
click at [156, 99] on input "text" at bounding box center [159, 100] width 152 height 11
type input "a"
type input "[PERSON_NAME]"
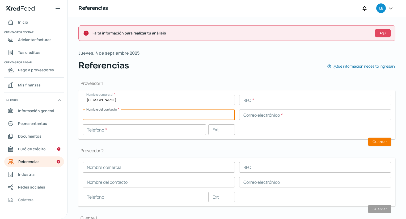
click at [184, 113] on input "text" at bounding box center [159, 115] width 152 height 11
type input "[PERSON_NAME]"
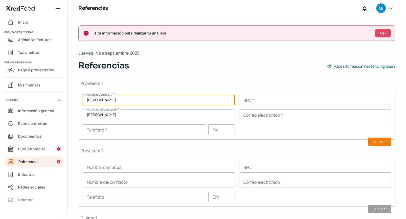
click at [147, 100] on input "[PERSON_NAME]" at bounding box center [159, 100] width 152 height 11
type input "[PERSON_NAME]"
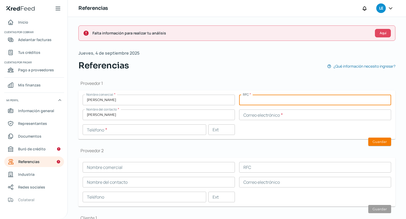
click at [252, 98] on input "text" at bounding box center [315, 100] width 152 height 11
paste input ": SAMA770921MP0"
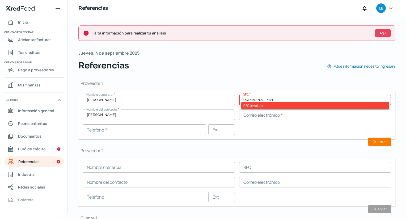
click at [245, 100] on input ": SAMA770921MP0" at bounding box center [315, 100] width 152 height 11
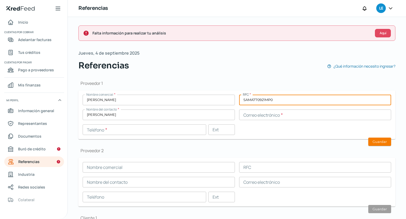
type input "SAMA770921MP0"
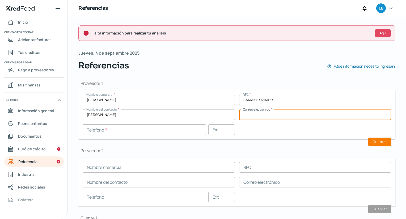
click at [258, 116] on input "text" at bounding box center [315, 115] width 152 height 11
paste input "[EMAIL_ADDRESS][DOMAIN_NAME]"
type input "[EMAIL_ADDRESS][DOMAIN_NAME]"
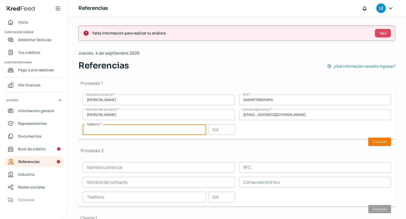
click at [163, 130] on input "text" at bounding box center [144, 130] width 123 height 11
type input "55 - 6302 - 7016"
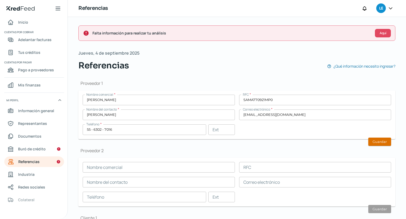
click at [372, 139] on button "Guardar" at bounding box center [379, 142] width 23 height 8
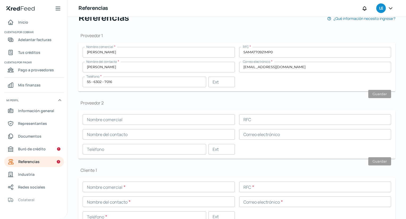
scroll to position [52, 0]
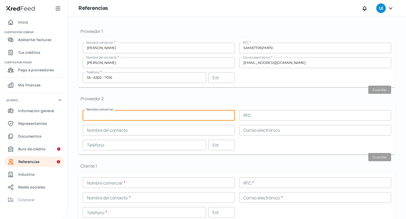
click at [203, 115] on input "text" at bounding box center [159, 115] width 152 height 11
paste input "[PERSON_NAME]"
type input "[PERSON_NAME]"
click at [278, 120] on div "Nombre comercial [PERSON_NAME] RFC Nombre del contacto Correo electrónico Teléf…" at bounding box center [237, 130] width 308 height 40
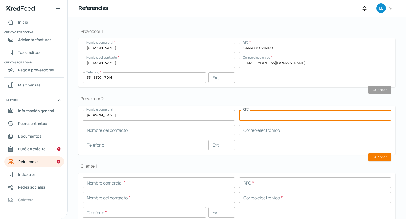
click at [279, 117] on input "text" at bounding box center [315, 115] width 152 height 11
paste input "TAHD920509PMA"
type input "TAHD920509PMA"
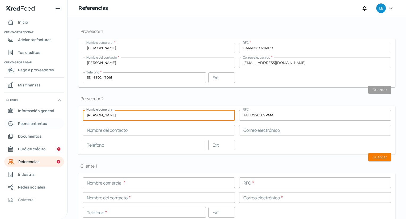
drag, startPoint x: 163, startPoint y: 116, endPoint x: 55, endPoint y: 126, distance: 108.7
click at [55, 126] on div "Inicio | KredFeed Inicio Cuentas por cobrar Adelantar facturas Tus créditos Cue…" at bounding box center [203, 109] width 406 height 219
click at [137, 131] on input "text" at bounding box center [159, 130] width 152 height 11
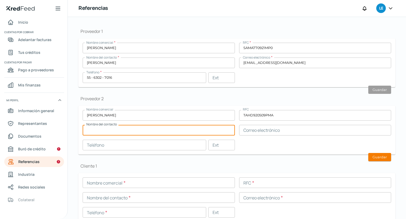
paste input "[PERSON_NAME]"
type input "[PERSON_NAME]"
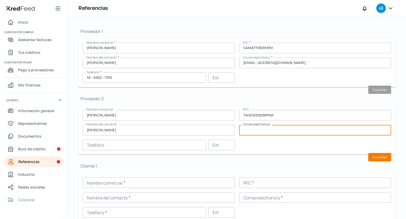
click at [259, 131] on input "text" at bounding box center [315, 130] width 152 height 11
paste input "[PERSON_NAME][EMAIL_ADDRESS][PERSON_NAME][DOMAIN_NAME]"
type input "[PERSON_NAME][EMAIL_ADDRESS][PERSON_NAME][DOMAIN_NAME]"
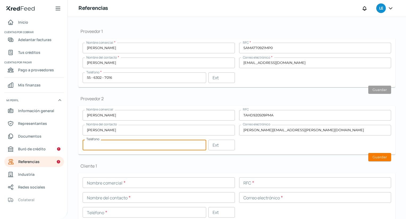
click at [167, 144] on input "text" at bounding box center [144, 145] width 123 height 11
type input "55 - 3730 - 3360"
click at [385, 156] on button "Guardar" at bounding box center [379, 157] width 23 height 8
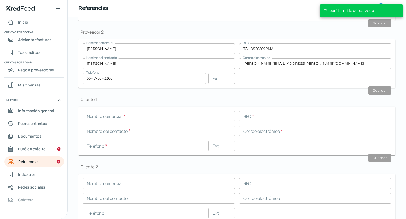
scroll to position [121, 0]
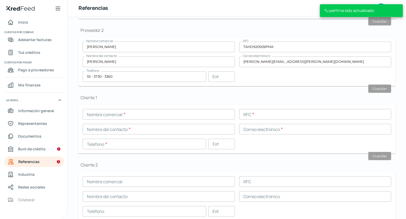
click at [172, 110] on input "text" at bounding box center [159, 114] width 152 height 11
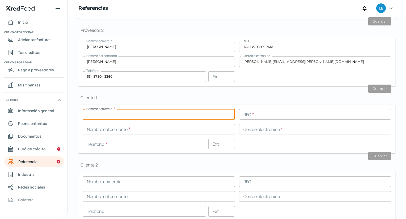
click at [172, 169] on div "Cliente 2 Nombre comercial RFC Nombre del contacto Correo electrónico Teléfono …" at bounding box center [236, 191] width 317 height 59
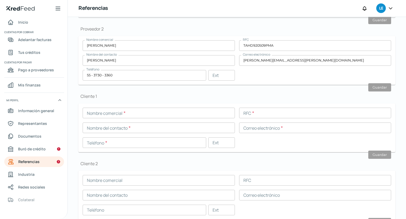
scroll to position [119, 0]
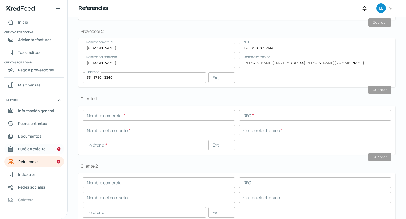
click at [39, 149] on span "Buró de crédito" at bounding box center [32, 149] width 28 height 7
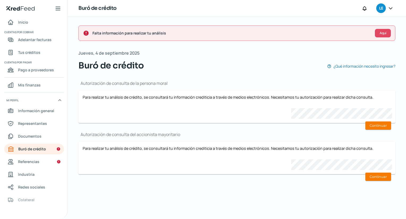
click at [323, 112] on div "Para realizar tu análisis de crédito, se consultará tu información crediticia a…" at bounding box center [237, 107] width 308 height 24
click at [354, 65] on span "¿Qué información necesito ingresar?" at bounding box center [364, 66] width 62 height 7
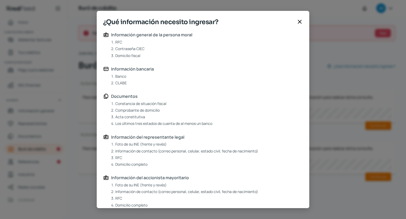
click at [299, 20] on icon at bounding box center [299, 22] width 6 height 6
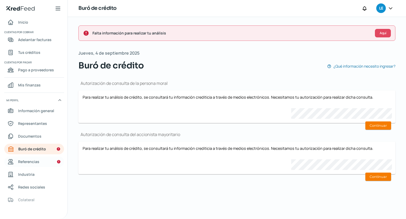
click at [35, 165] on span "Referencias" at bounding box center [28, 161] width 21 height 7
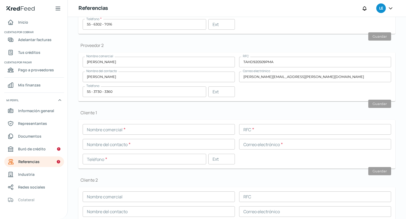
scroll to position [105, 0]
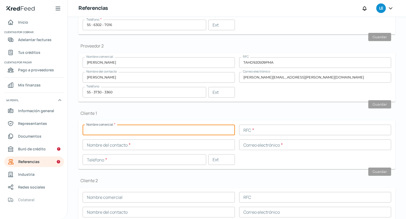
click at [177, 128] on input "text" at bounding box center [159, 130] width 152 height 11
type input "[PERSON_NAME]"
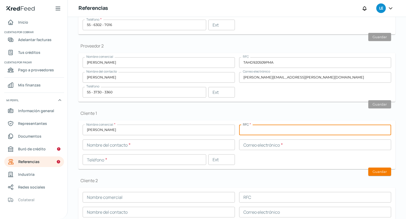
click at [247, 128] on input "text" at bounding box center [315, 130] width 152 height 11
type input "LIIL900217JY5"
click at [203, 143] on input "text" at bounding box center [159, 145] width 152 height 11
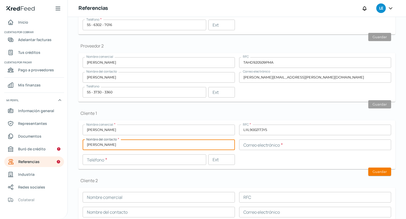
type input "[PERSON_NAME]"
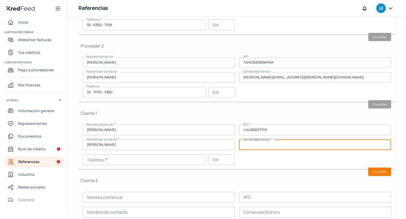
click at [249, 143] on input "text" at bounding box center [315, 145] width 152 height 11
type input "[EMAIL_ADDRESS][PERSON_NAME][DOMAIN_NAME]"
click at [201, 162] on input "text" at bounding box center [144, 159] width 123 height 11
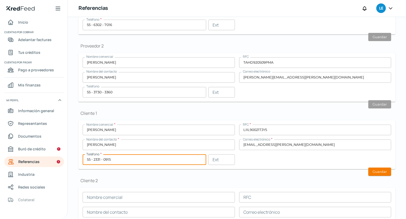
type input "55 - 2331 - 0915"
click at [314, 142] on input "[EMAIL_ADDRESS][PERSON_NAME][DOMAIN_NAME]" at bounding box center [315, 145] width 152 height 11
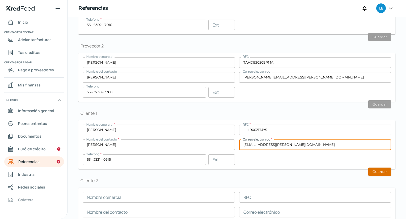
type input "[EMAIL_ADDRESS][PERSON_NAME][DOMAIN_NAME]"
click at [374, 173] on button "Guardar" at bounding box center [379, 172] width 23 height 8
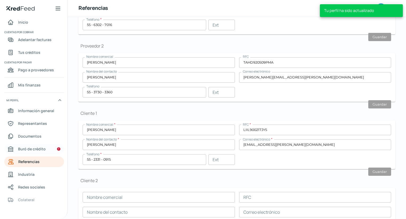
scroll to position [0, 0]
click at [45, 146] on span "Buró de crédito" at bounding box center [32, 149] width 28 height 7
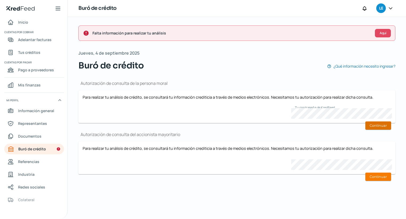
click at [387, 127] on button "Continuar" at bounding box center [378, 126] width 26 height 8
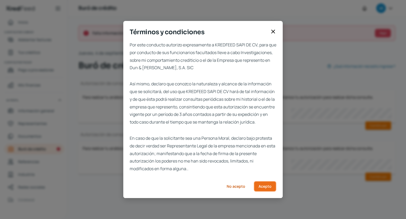
click at [269, 192] on button "Acepto" at bounding box center [265, 186] width 23 height 11
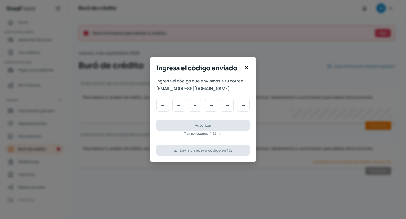
click at [244, 70] on icon at bounding box center [246, 68] width 6 height 6
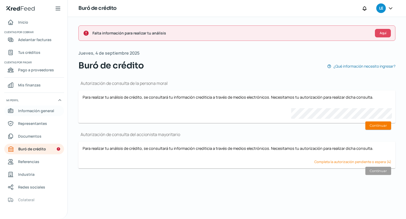
click at [46, 112] on span "Información general" at bounding box center [36, 111] width 36 height 7
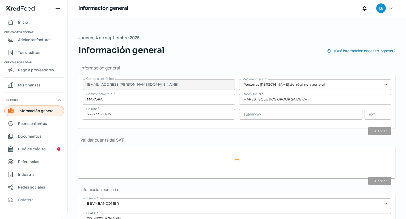
type input "MSG150515CS8"
type input "[PERSON_NAME]"
type input "213"
type input "56600"
type input "INDUSTRIAL CHALCO"
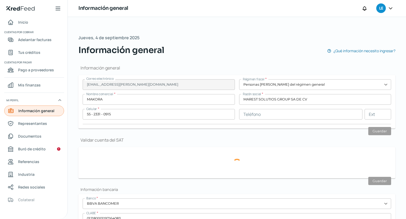
type input "CHALCO"
type input "[GEOGRAPHIC_DATA]"
type input "Comprobante de dom Marest [DATE].pdf"
type input "5"
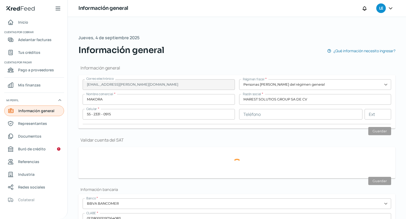
type input "11"
type input "Rentada"
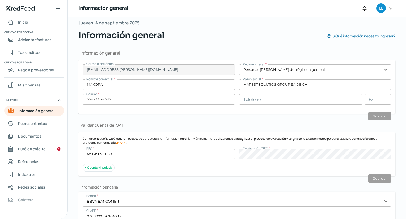
scroll to position [15, 0]
click at [47, 126] on span "Representantes" at bounding box center [32, 123] width 29 height 7
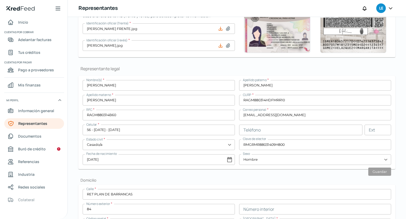
scroll to position [71, 0]
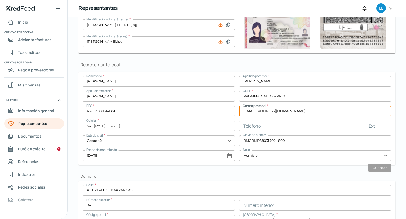
click at [281, 114] on input "[EMAIL_ADDRESS][DOMAIN_NAME]" at bounding box center [315, 111] width 152 height 11
type input "m"
type input "[EMAIL_ADDRESS][PERSON_NAME][DOMAIN_NAME]"
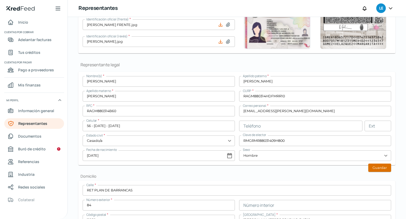
click at [378, 168] on button "Guardar" at bounding box center [379, 168] width 23 height 8
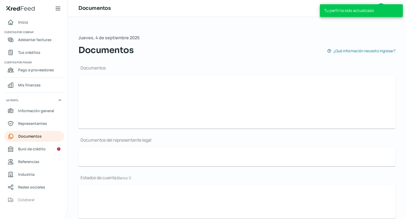
scroll to position [125, 0]
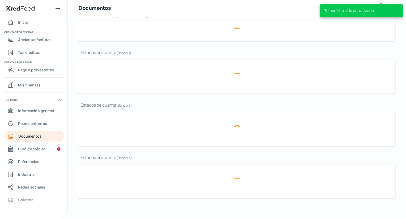
type input "CONSTANCIA SITUACIÓN FISCAL AGOSTO MAREST.pdf"
type input "07 EEFF [DATE] MAREST.pdf"
type input "1. Acta Constitutiva de la empresa. Escrituta Marest con RPP.pdf"
type input "07 Marest Afirme julio.pdf"
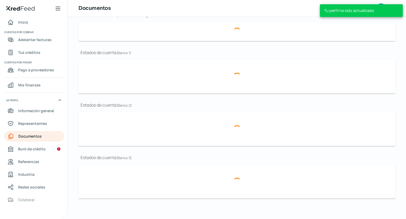
type input "06 Marest Afirme junio.pdf"
type input "05 Marest Afirme mayo.pdf"
type input "07 Marest BBVA julio.pdf"
type input "06 Marest BBVA junio.pdf"
type input "05 Marest BBVA mayo.pdf"
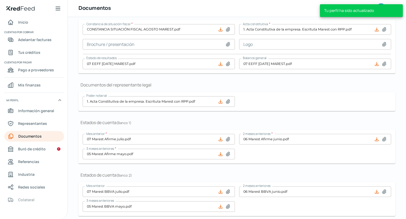
scroll to position [54, 0]
click at [42, 147] on span "Buró de crédito" at bounding box center [32, 149] width 28 height 7
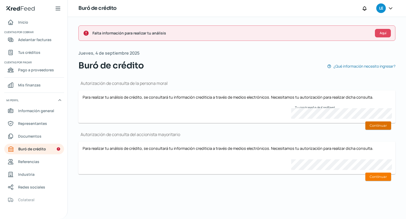
click at [376, 128] on button "Continuar" at bounding box center [378, 126] width 26 height 8
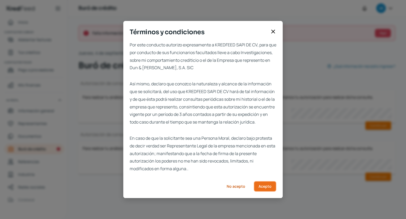
click at [266, 188] on span "Acepto" at bounding box center [264, 187] width 13 height 4
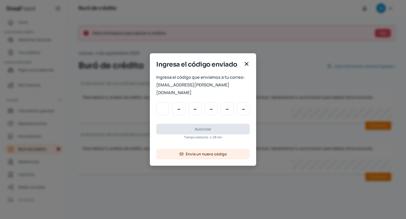
type input "5"
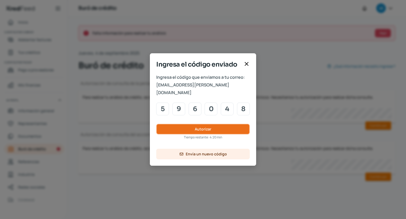
click at [208, 127] on span "Autorizar" at bounding box center [203, 129] width 16 height 4
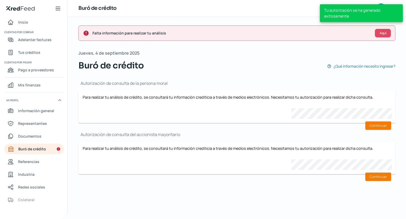
scroll to position [0, 2]
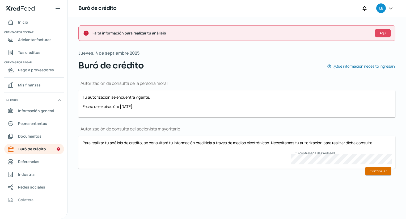
click at [385, 169] on button "Continuar" at bounding box center [378, 171] width 26 height 8
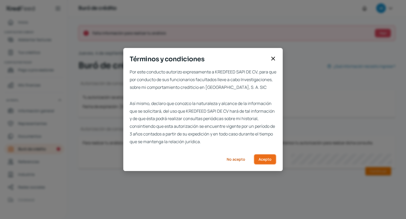
click at [268, 161] on span "Acepto" at bounding box center [264, 160] width 13 height 4
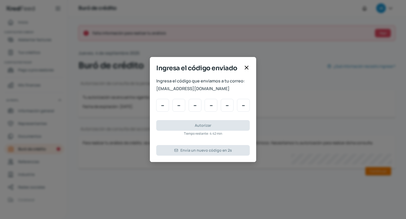
click at [247, 71] on div at bounding box center [246, 69] width 6 height 8
click at [247, 70] on icon at bounding box center [246, 68] width 6 height 6
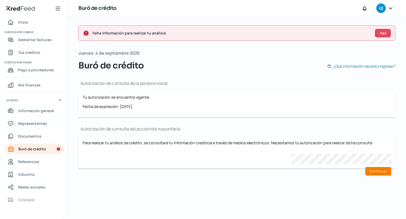
click at [37, 123] on span "Representantes" at bounding box center [32, 123] width 29 height 7
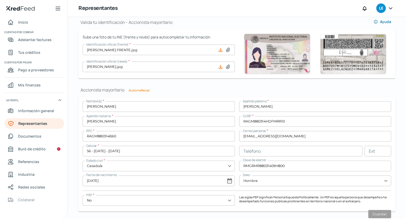
scroll to position [345, 0]
click at [278, 137] on input "[EMAIL_ADDRESS][DOMAIN_NAME]" at bounding box center [315, 136] width 152 height 11
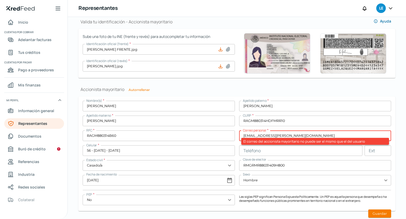
scroll to position [377, 0]
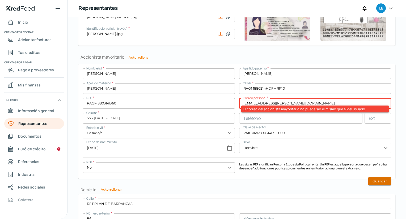
click at [373, 182] on button "Guardar" at bounding box center [379, 181] width 23 height 8
click at [379, 182] on button "Guardar" at bounding box center [379, 181] width 23 height 8
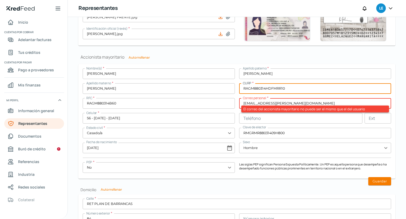
click at [279, 89] on input "RAGM880314HDFMRR10" at bounding box center [315, 88] width 152 height 11
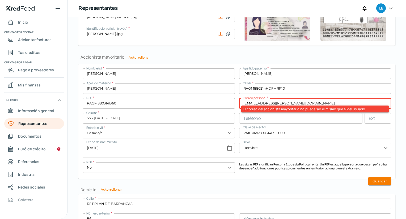
click at [293, 100] on input "[EMAIL_ADDRESS][PERSON_NAME][DOMAIN_NAME]" at bounding box center [315, 103] width 152 height 11
click at [285, 134] on input "RMGRMR88031409H800" at bounding box center [315, 133] width 152 height 11
click at [290, 103] on input "[EMAIL_ADDRESS][PERSON_NAME][DOMAIN_NAME]" at bounding box center [315, 103] width 152 height 11
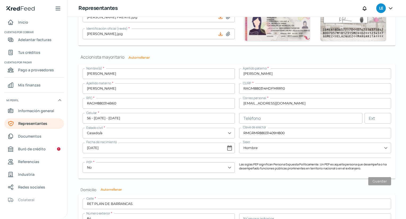
click at [358, 172] on div "Nombre(s) * [PERSON_NAME] paterno * [PERSON_NAME] materno * [PERSON_NAME] CURP …" at bounding box center [237, 121] width 308 height 106
click at [42, 109] on span "Información general" at bounding box center [36, 111] width 36 height 7
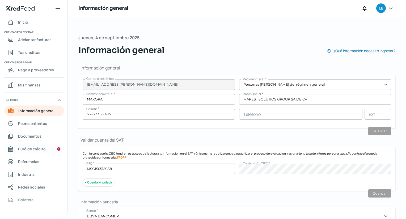
click at [30, 151] on span "Buró de crédito" at bounding box center [32, 149] width 28 height 7
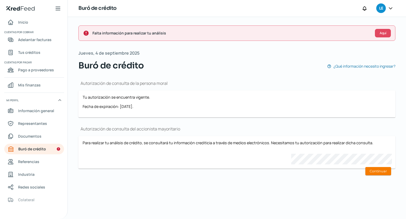
click at [389, 8] on icon at bounding box center [390, 8] width 5 height 5
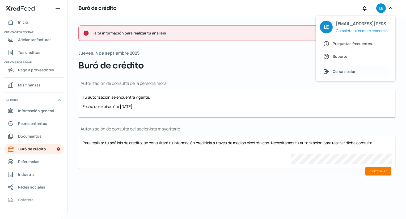
click at [342, 74] on span "Cerrar sesión" at bounding box center [344, 71] width 24 height 7
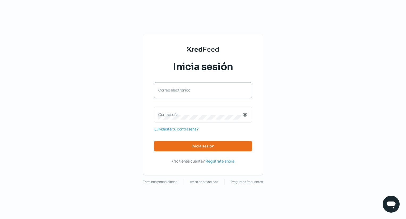
click at [208, 89] on label "Correo electrónico" at bounding box center [200, 90] width 84 height 5
click at [208, 91] on input "Correo electrónico" at bounding box center [202, 93] width 89 height 5
click at [206, 114] on label "Contraseña" at bounding box center [200, 114] width 84 height 5
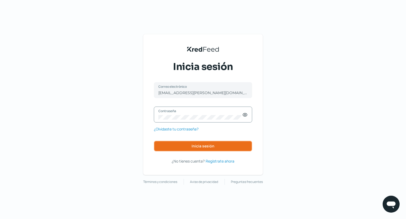
click at [205, 145] on span "Inicia sesión" at bounding box center [202, 146] width 23 height 4
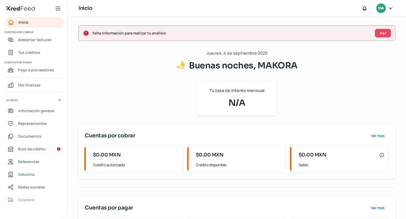
click at [19, 152] on span "Buró de crédito" at bounding box center [32, 149] width 28 height 7
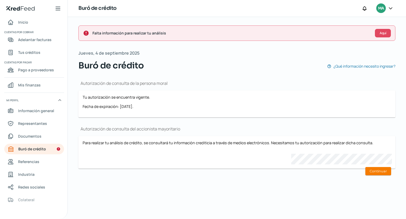
scroll to position [0, 2]
